Goal: Find specific page/section: Find specific page/section

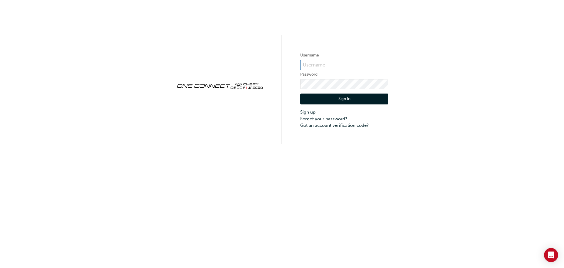
type input "CHAU0089"
click at [339, 99] on button "Sign In" at bounding box center [344, 98] width 88 height 11
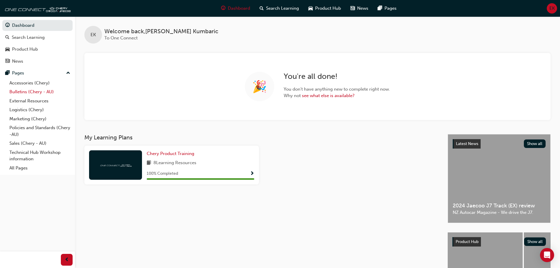
click at [37, 91] on link "Bulletins (Chery - AU)" at bounding box center [40, 91] width 66 height 9
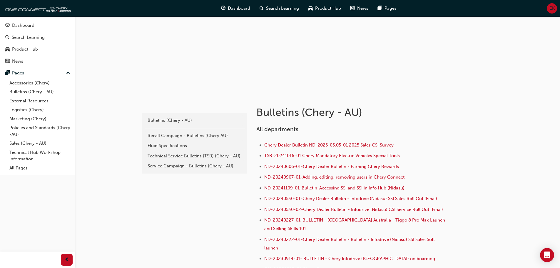
scroll to position [59, 0]
